Goal: Check status: Check status

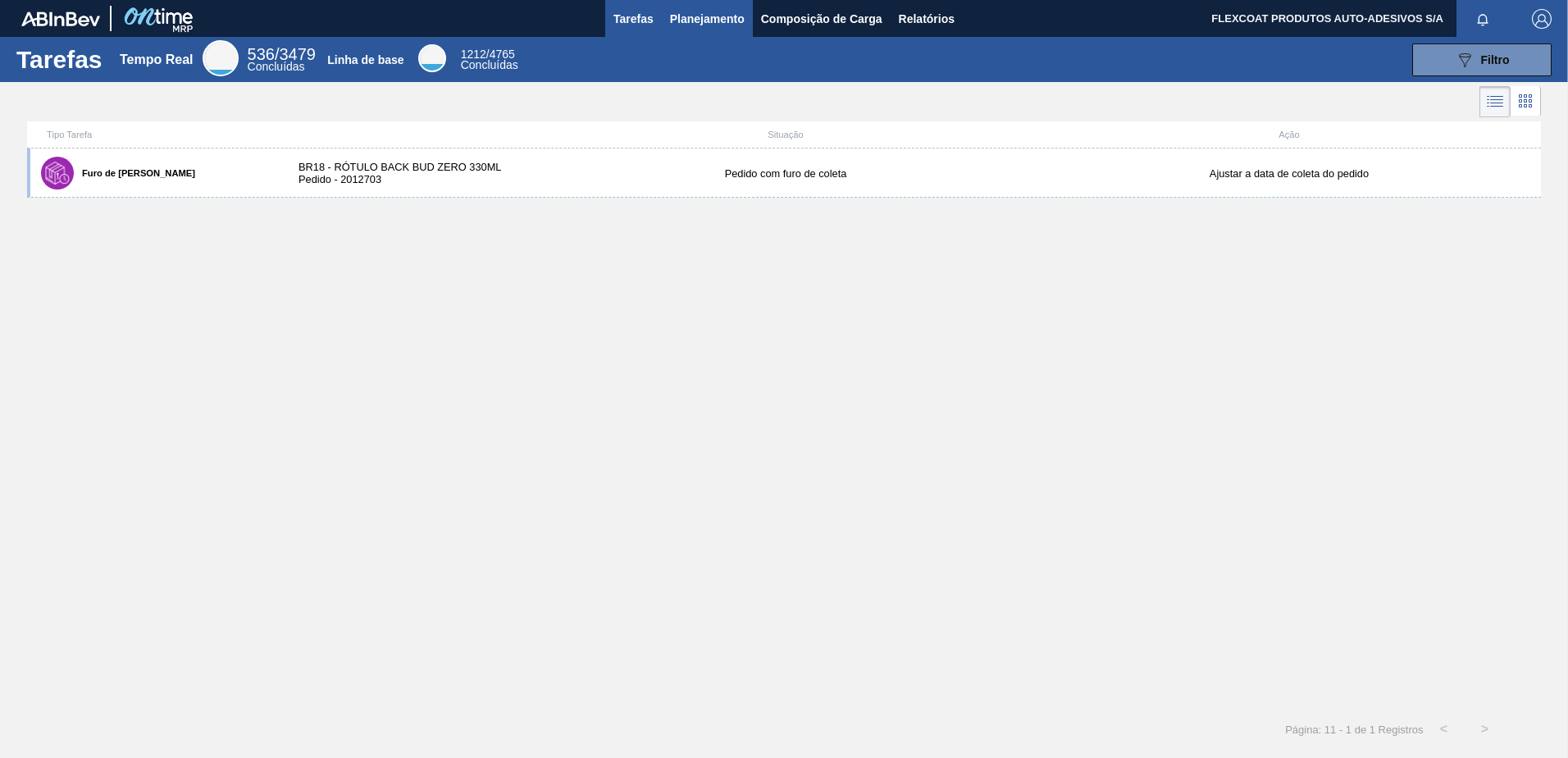
click at [691, 19] on span "Planejamento" at bounding box center [706, 18] width 75 height 19
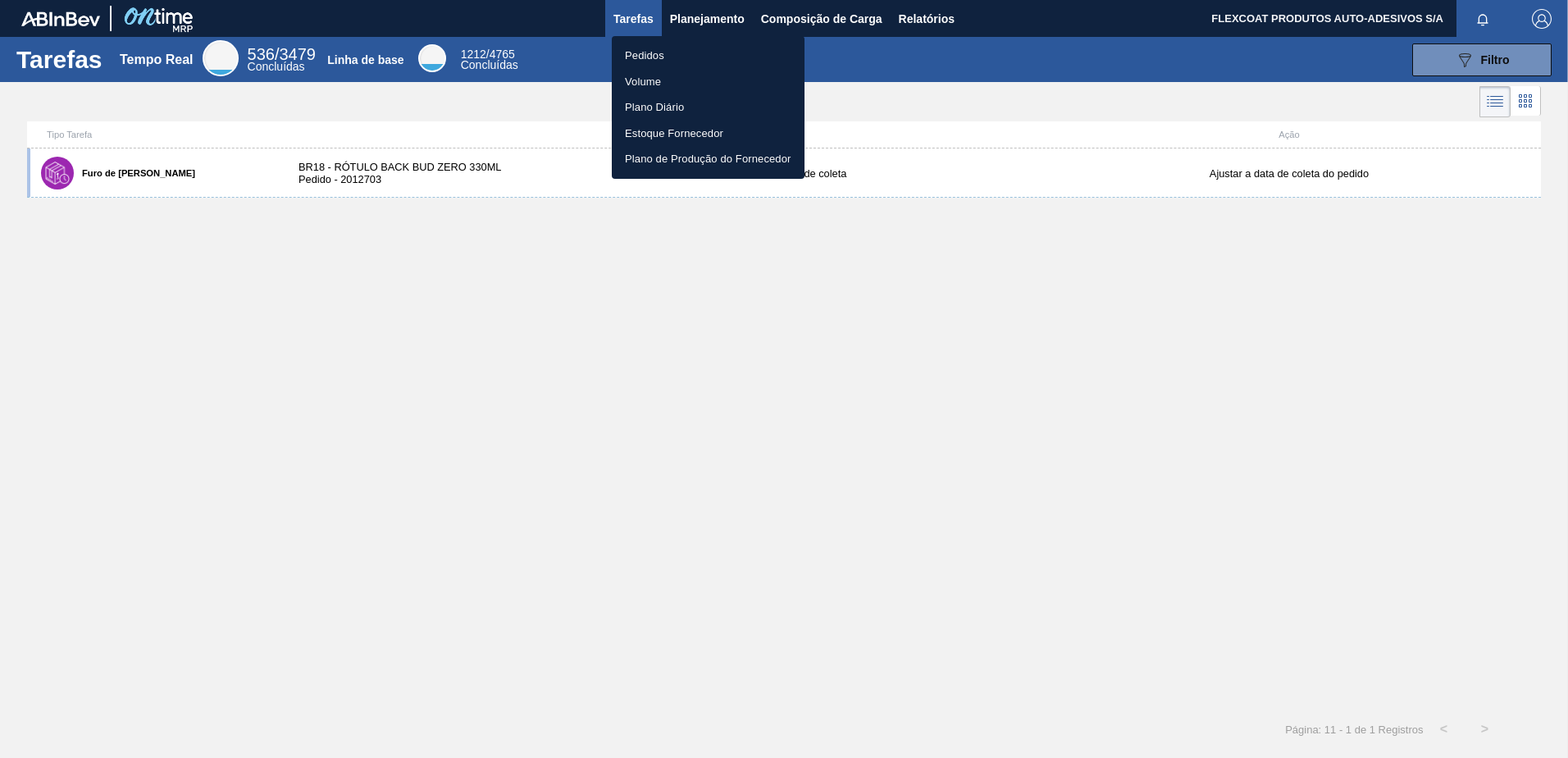
click at [650, 52] on li "Pedidos" at bounding box center [708, 55] width 193 height 26
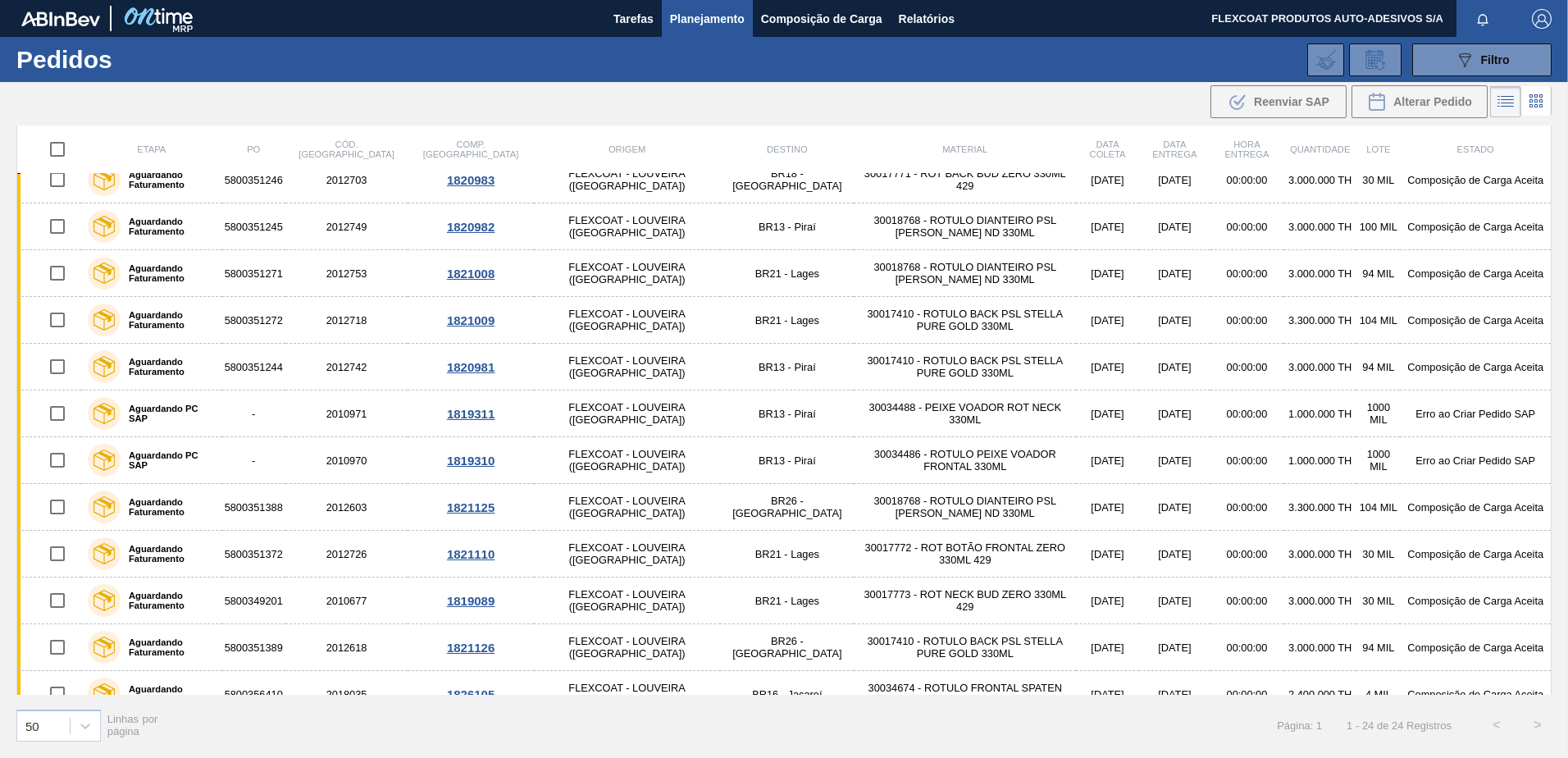
scroll to position [410, 0]
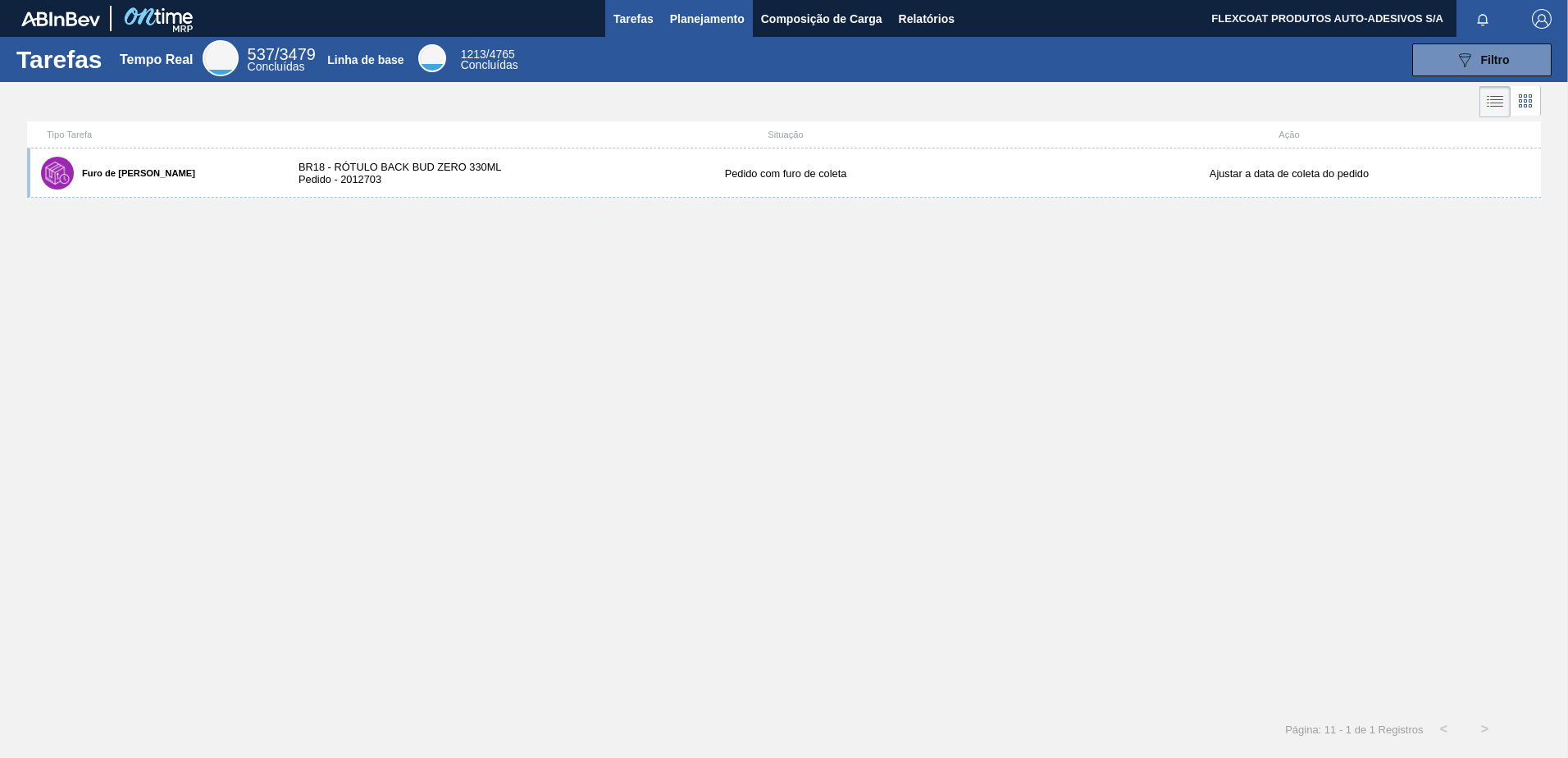
click at [691, 30] on button "Planejamento" at bounding box center [707, 18] width 91 height 37
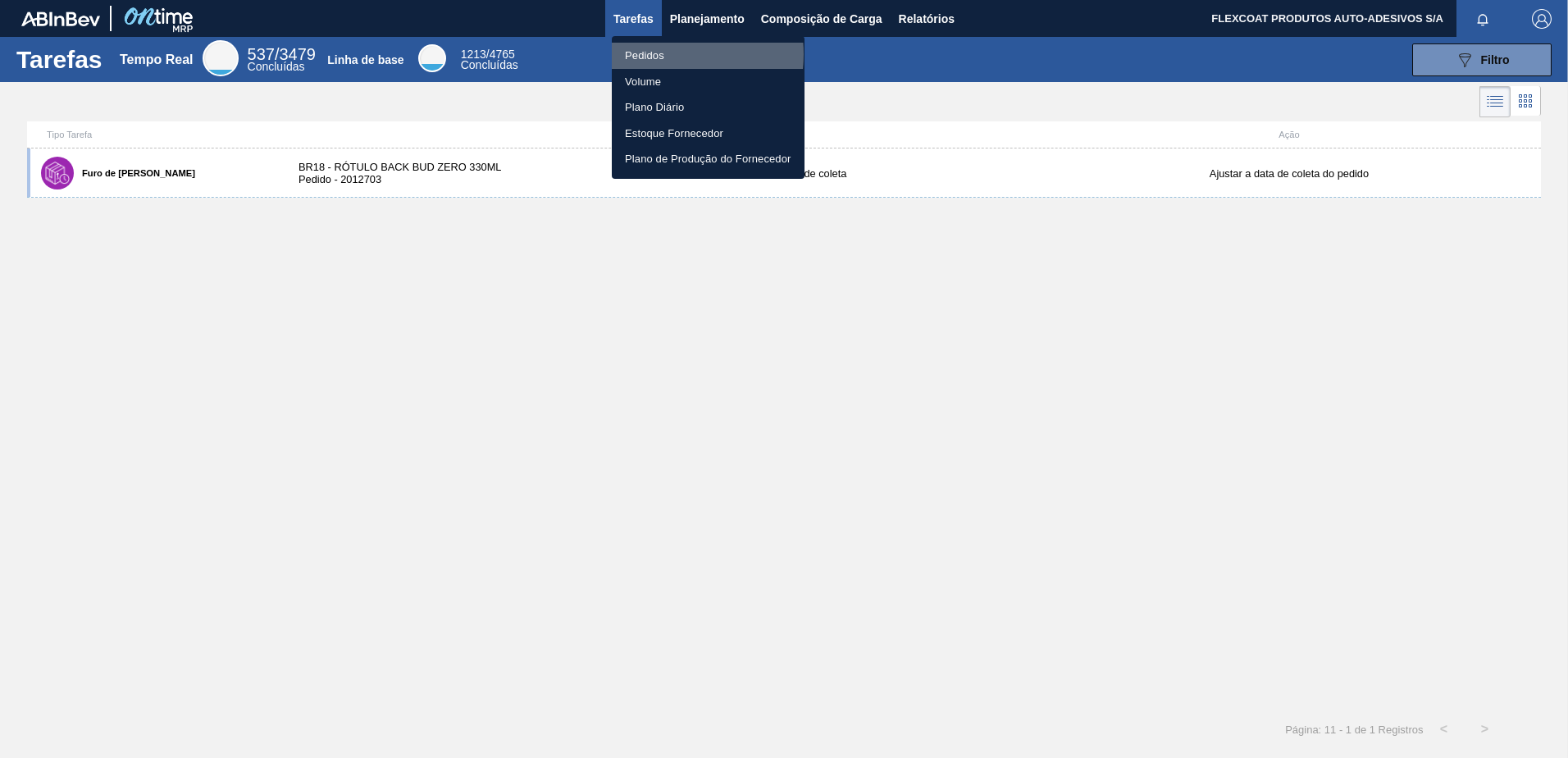
click at [655, 55] on li "Pedidos" at bounding box center [708, 55] width 193 height 26
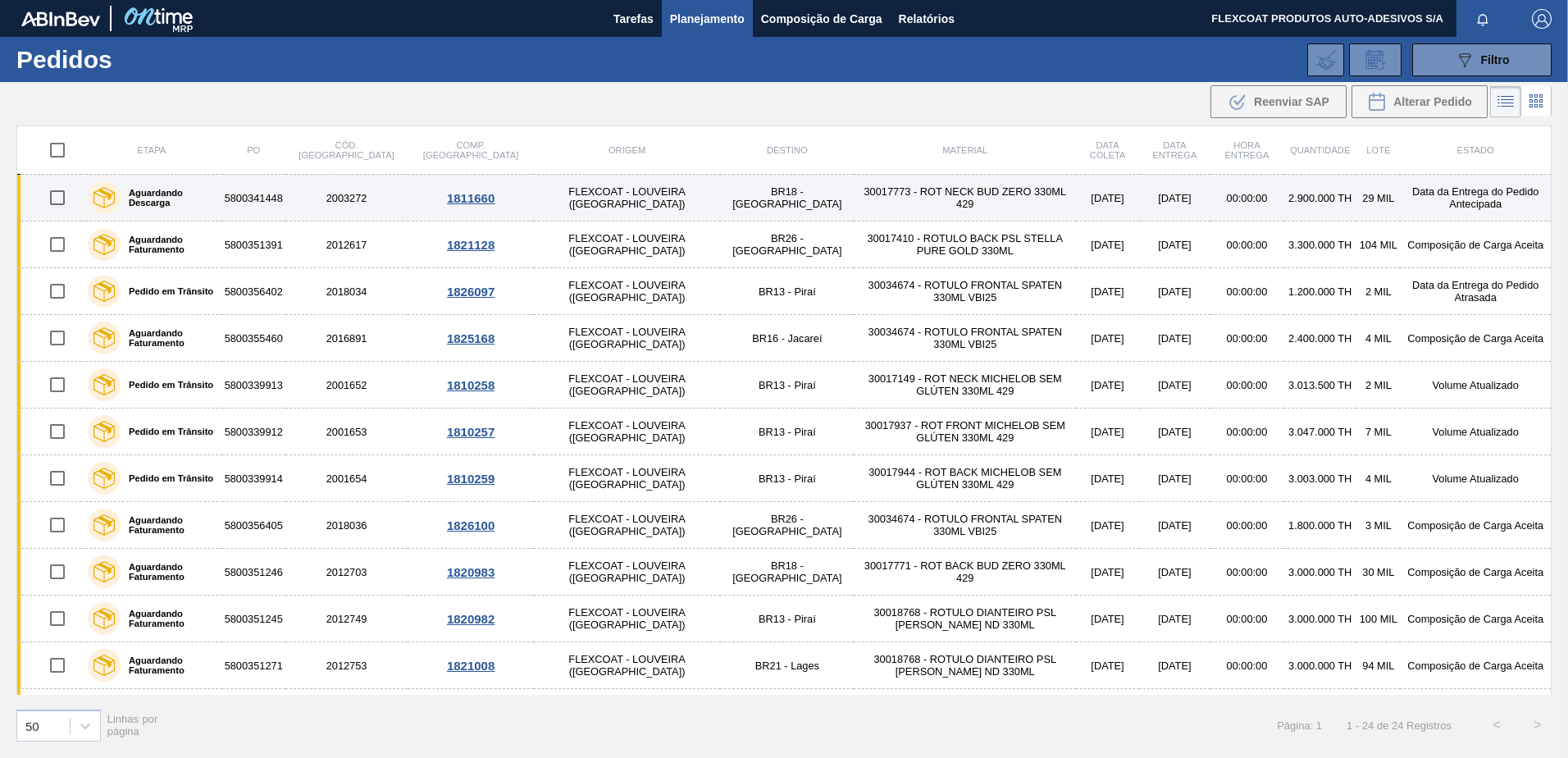
click at [147, 198] on label "Aguardando Descarga" at bounding box center [168, 197] width 96 height 19
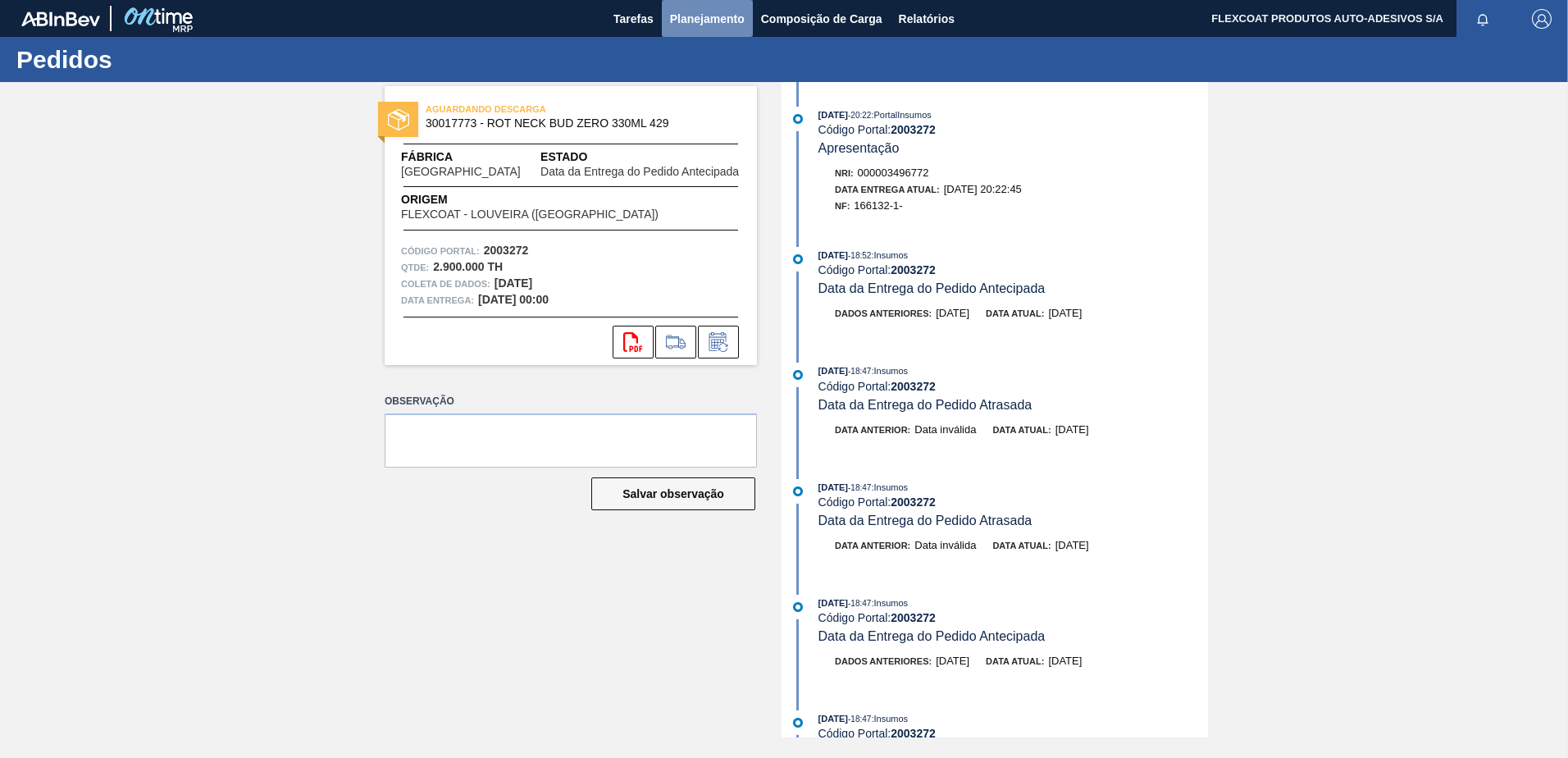
click at [683, 15] on span "Planejamento" at bounding box center [706, 18] width 75 height 19
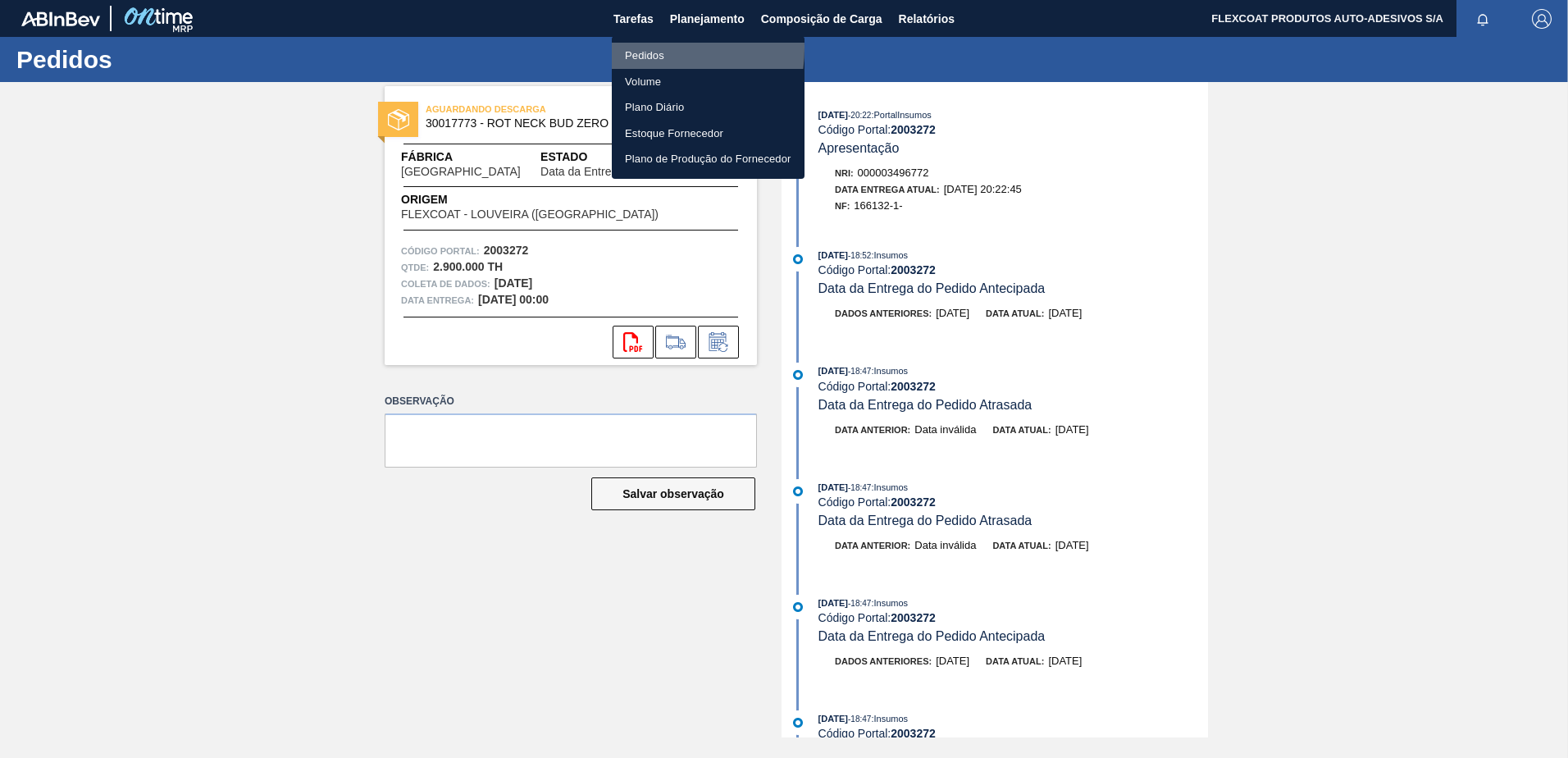
click at [629, 48] on li "Pedidos" at bounding box center [708, 55] width 193 height 26
